Goal: Transaction & Acquisition: Purchase product/service

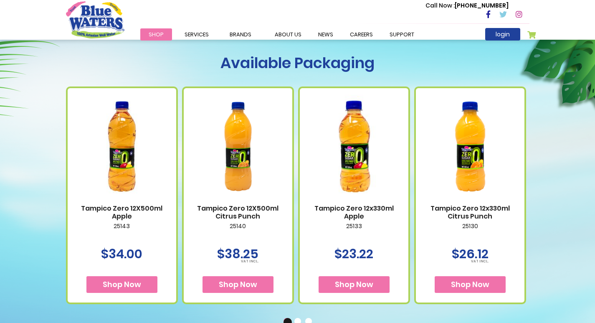
scroll to position [334, 0]
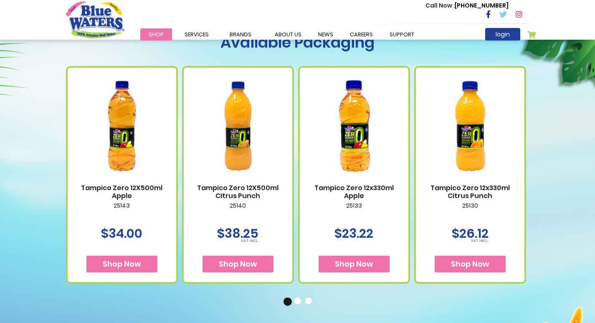
click at [107, 259] on span "Shop Now" at bounding box center [122, 264] width 38 height 10
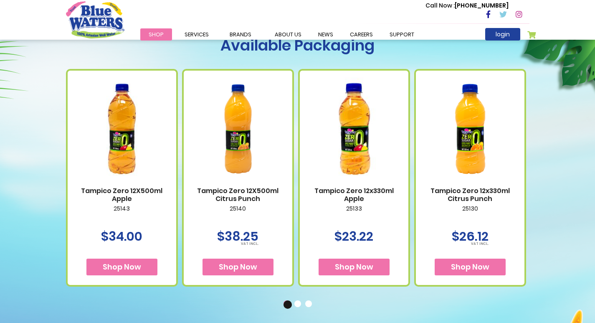
scroll to position [381, 0]
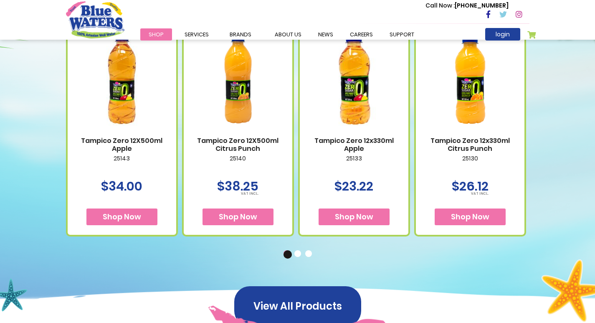
click at [357, 216] on span "Shop Now" at bounding box center [354, 216] width 38 height 10
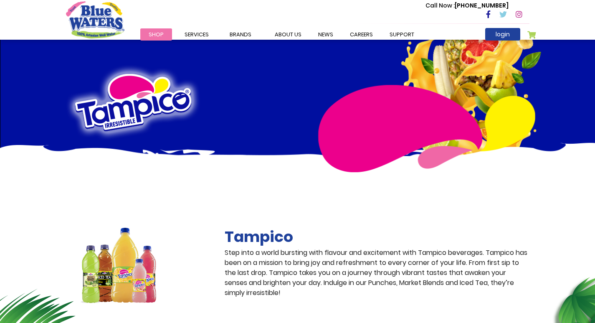
scroll to position [381, 0]
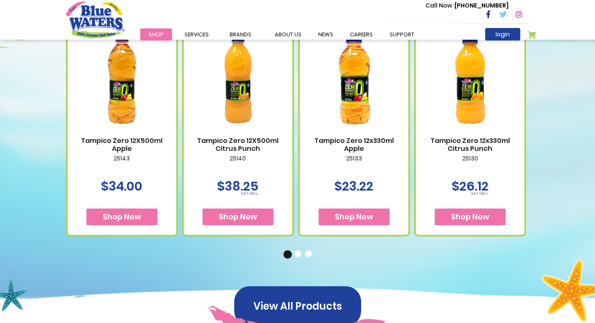
click at [298, 251] on button "2" at bounding box center [298, 254] width 8 height 8
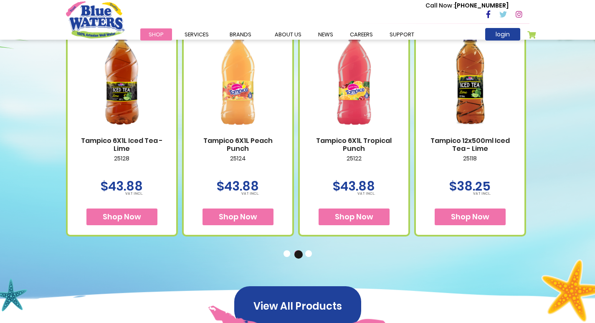
click at [286, 254] on button "1" at bounding box center [288, 254] width 8 height 8
